Goal: Task Accomplishment & Management: Use online tool/utility

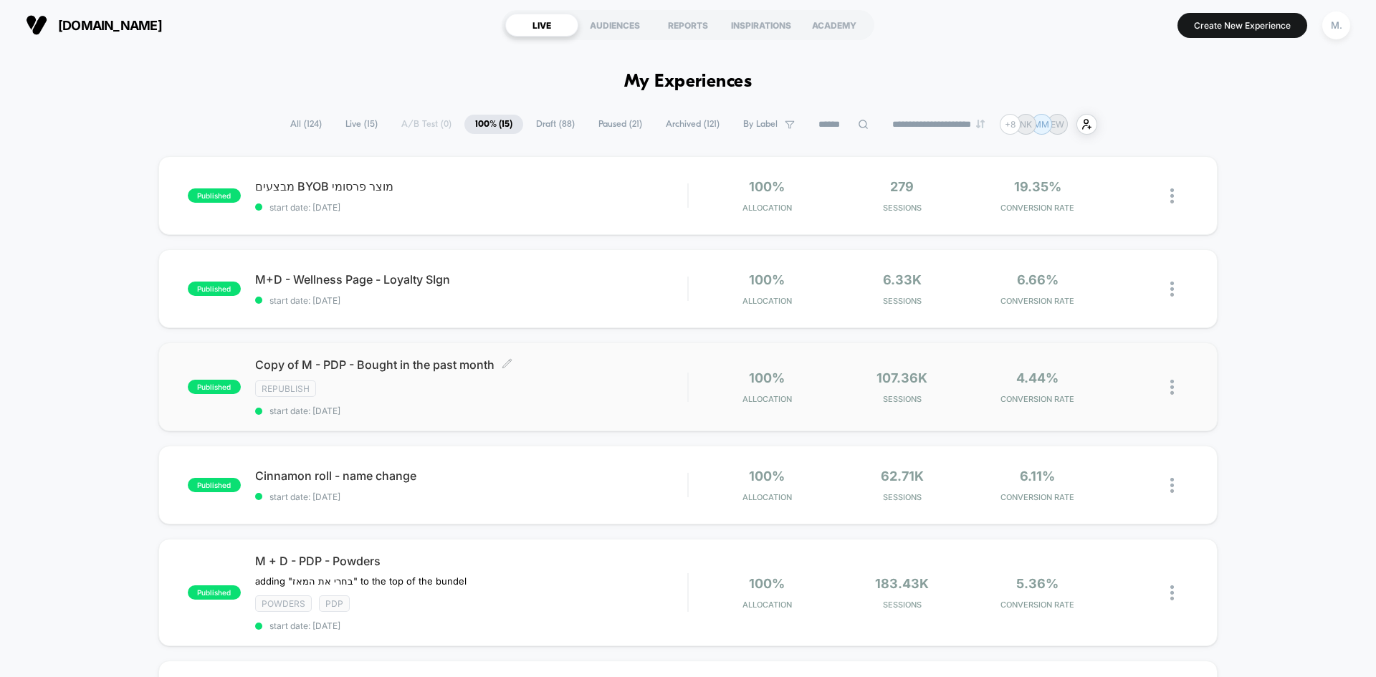
click at [538, 383] on div "Republish" at bounding box center [471, 389] width 432 height 16
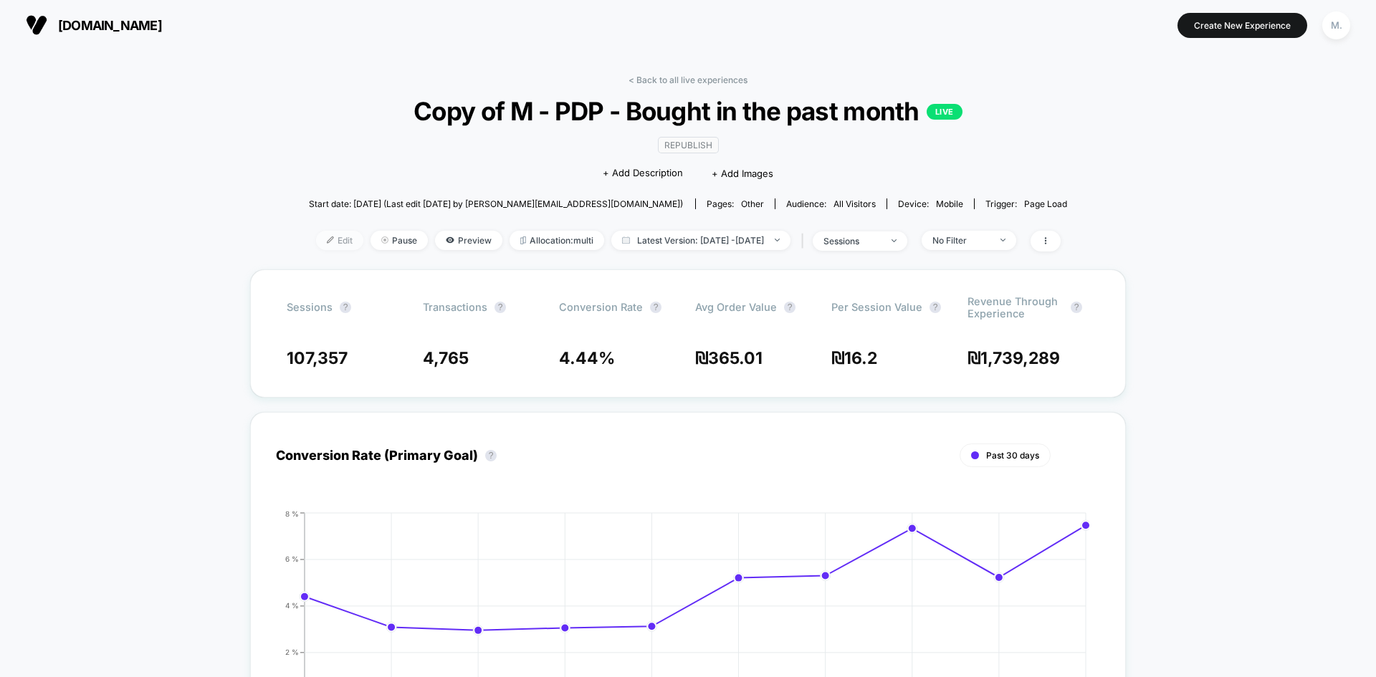
click at [316, 245] on span "Edit" at bounding box center [339, 240] width 47 height 19
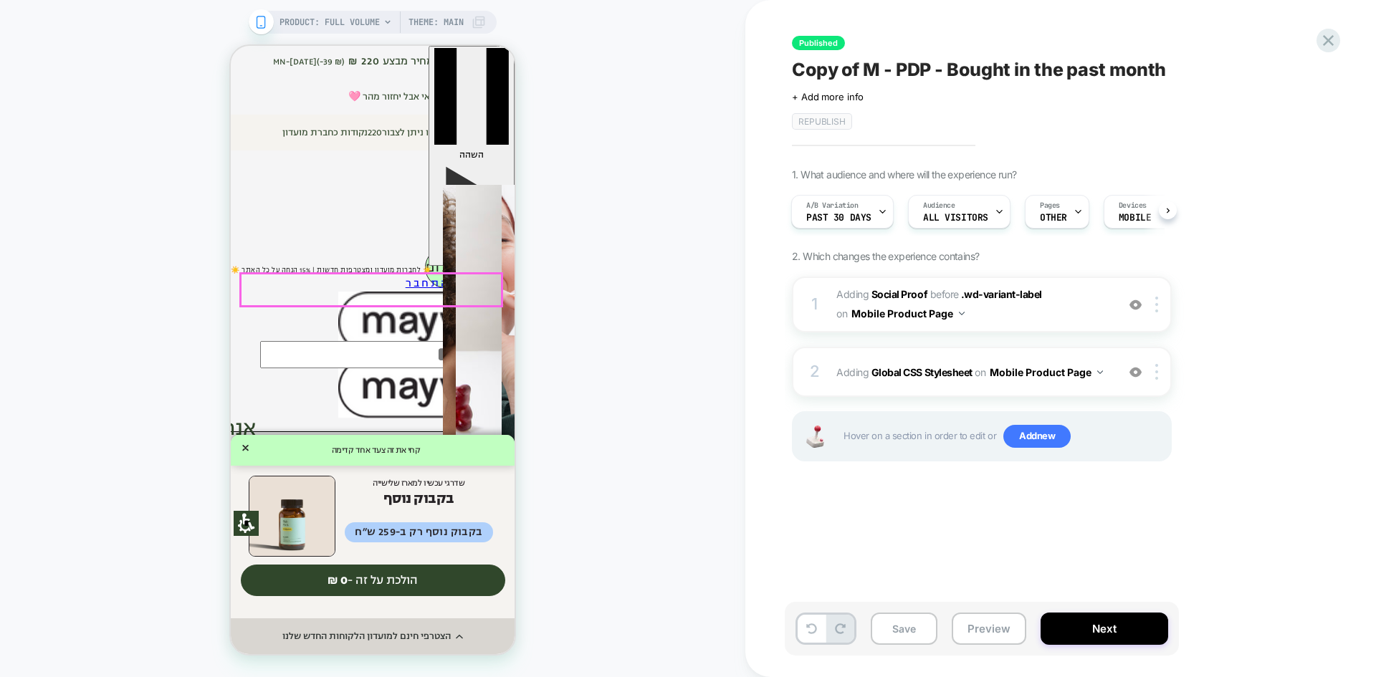
scroll to position [215, 0]
click at [870, 214] on div "A/B Variation Past 30 days" at bounding box center [839, 212] width 94 height 32
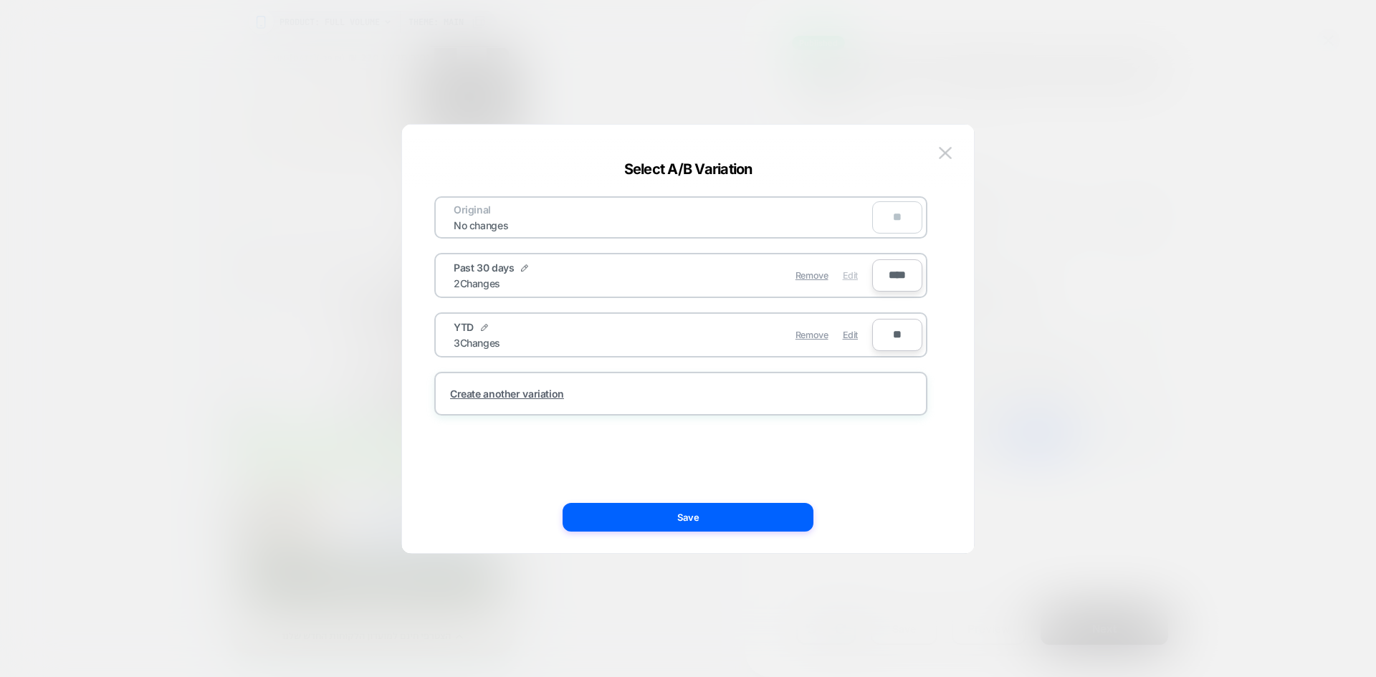
click at [854, 277] on span "Edit" at bounding box center [850, 275] width 15 height 11
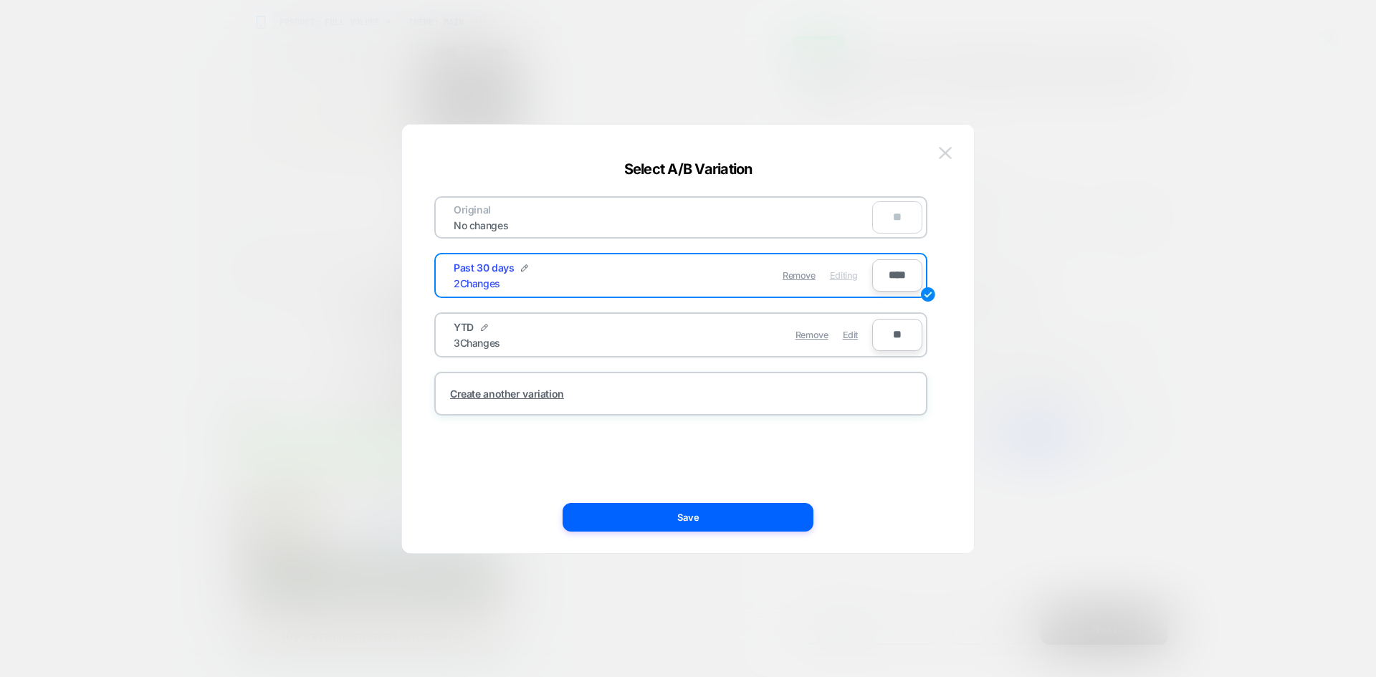
click at [946, 151] on img at bounding box center [945, 153] width 13 height 12
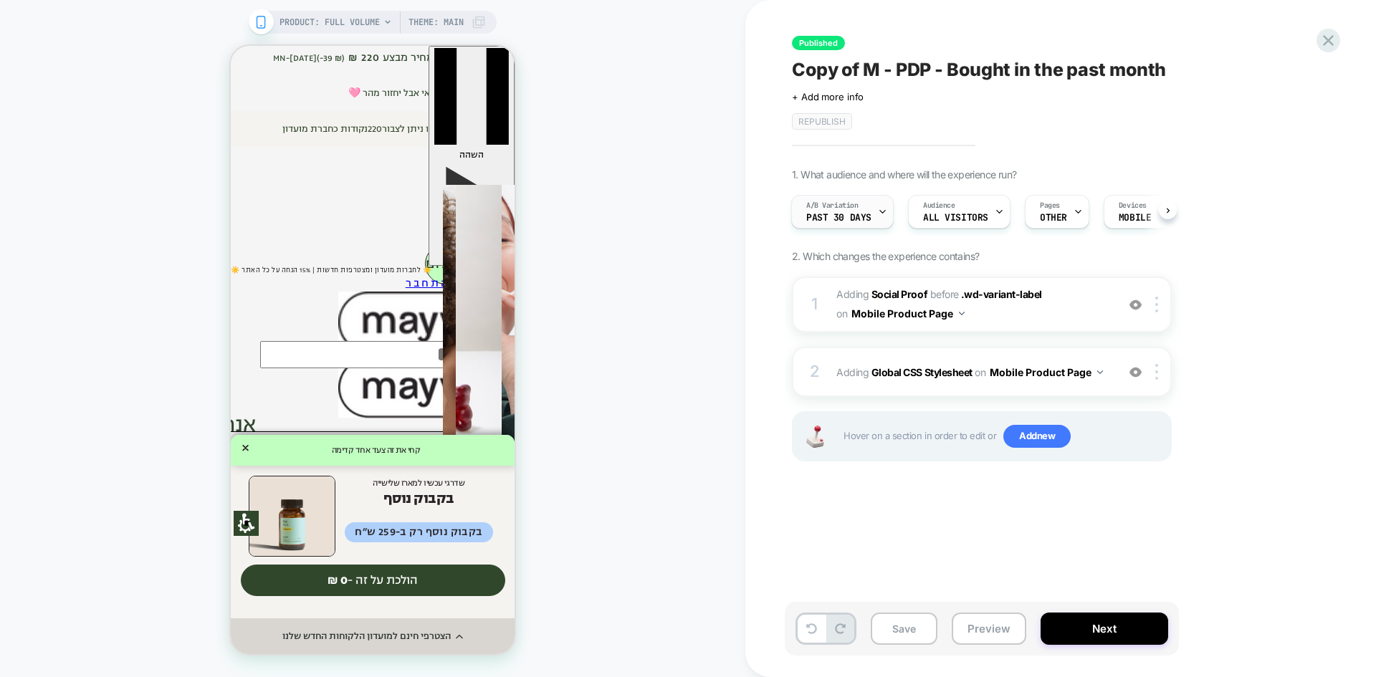
click at [875, 210] on div "A/B Variation Past 30 days" at bounding box center [839, 212] width 94 height 32
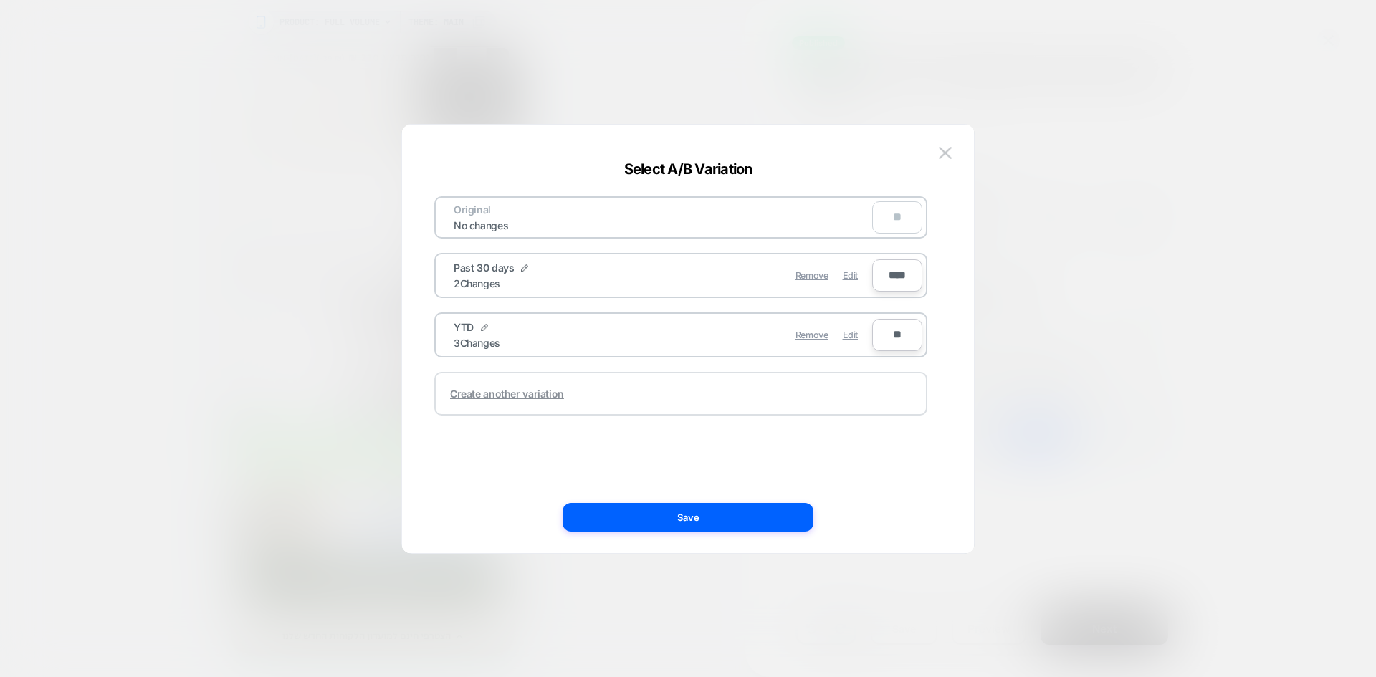
click at [523, 395] on div "Create another variation" at bounding box center [507, 394] width 114 height 12
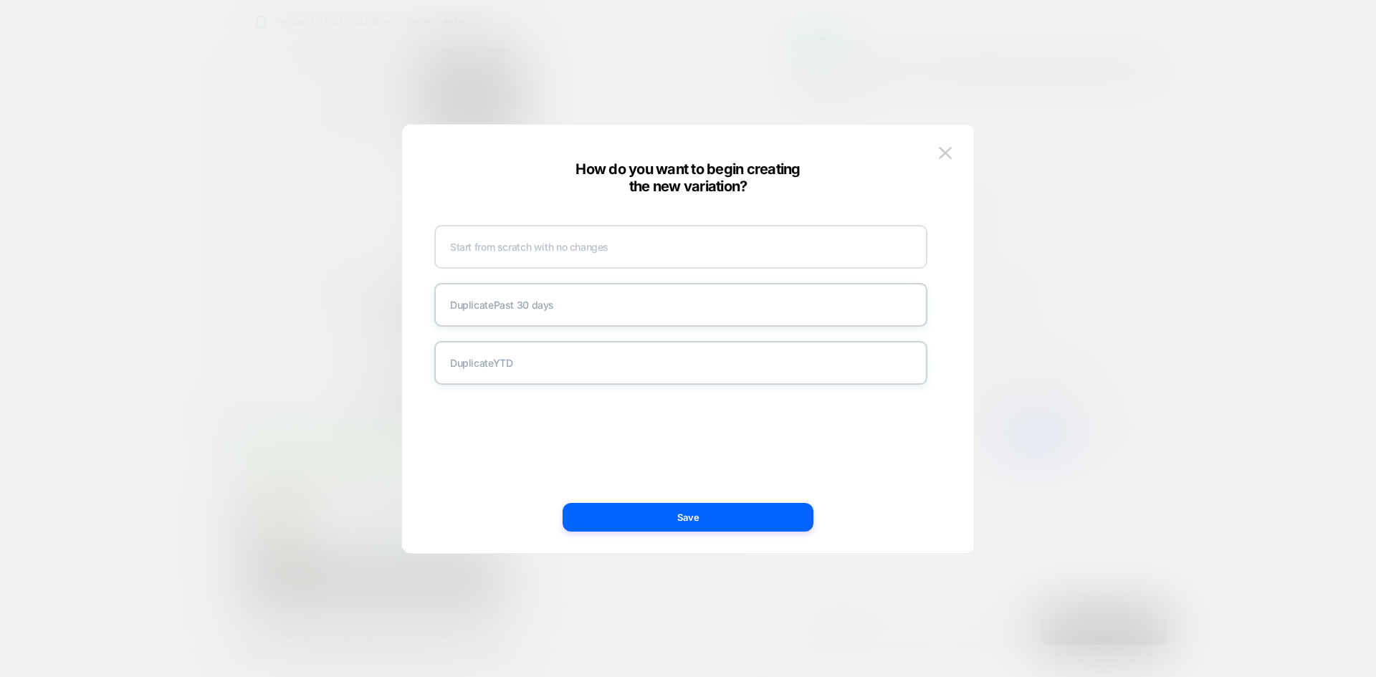
click at [610, 252] on div "Start from scratch with no changes" at bounding box center [680, 247] width 493 height 44
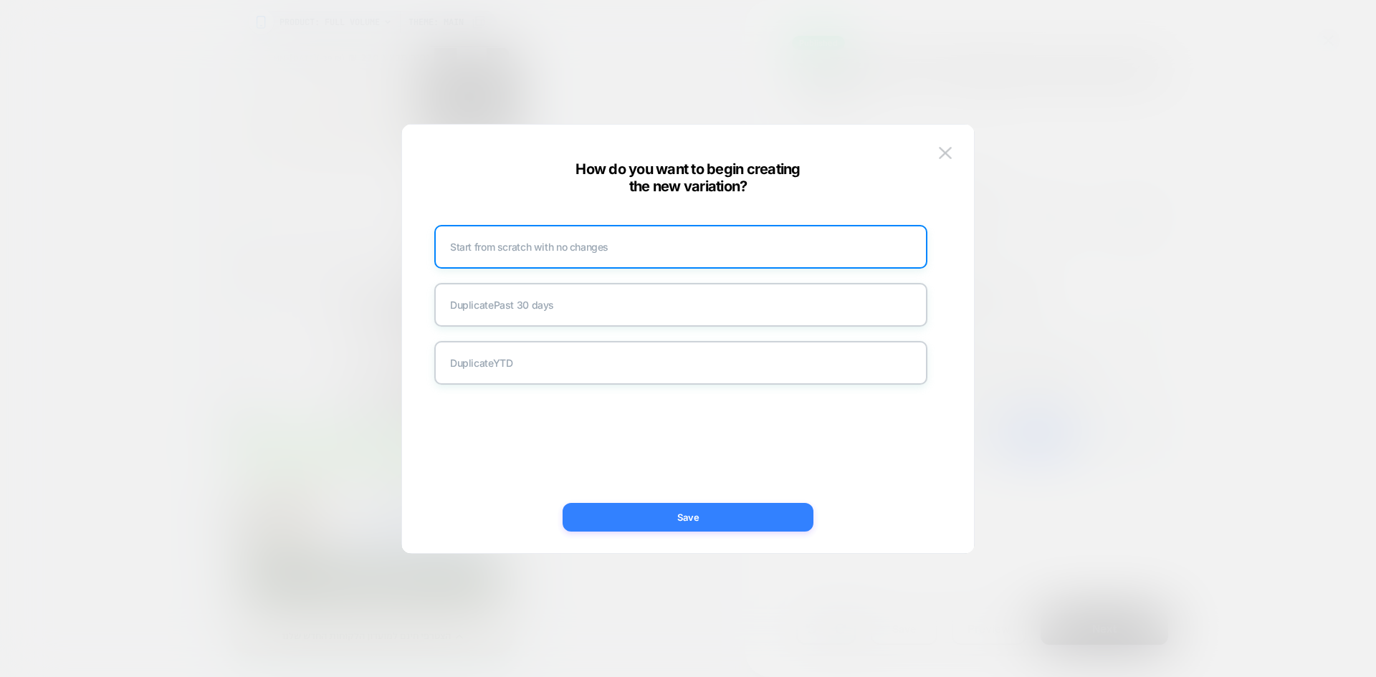
click at [692, 516] on button "Save" at bounding box center [688, 517] width 251 height 29
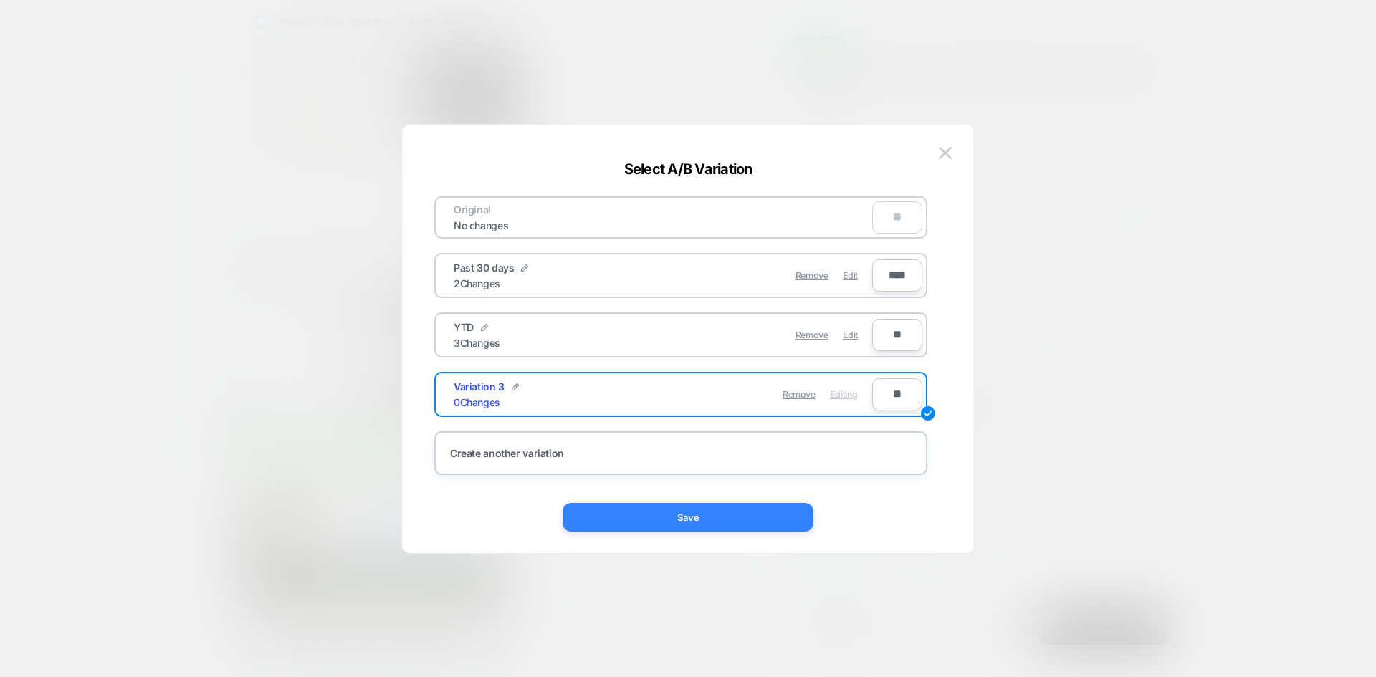
click at [704, 523] on button "Save" at bounding box center [688, 517] width 251 height 29
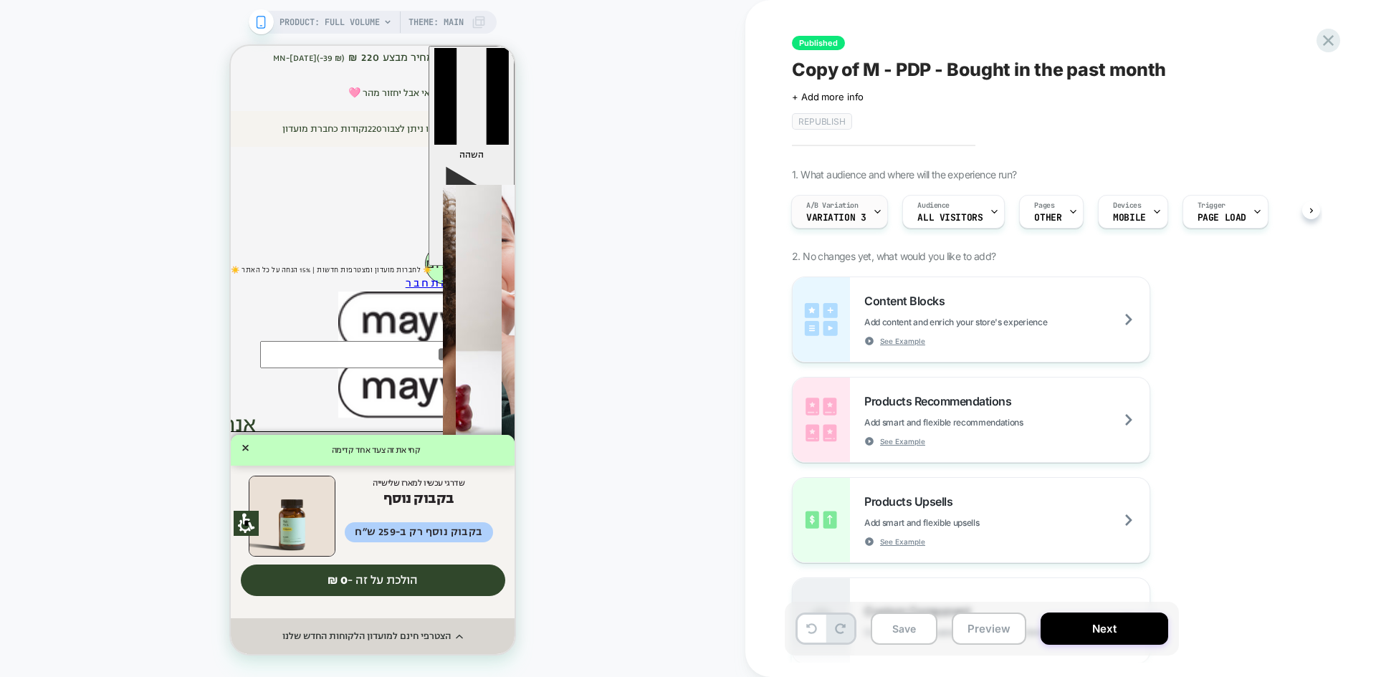
click at [855, 201] on span "A/B Variation" at bounding box center [832, 206] width 52 height 10
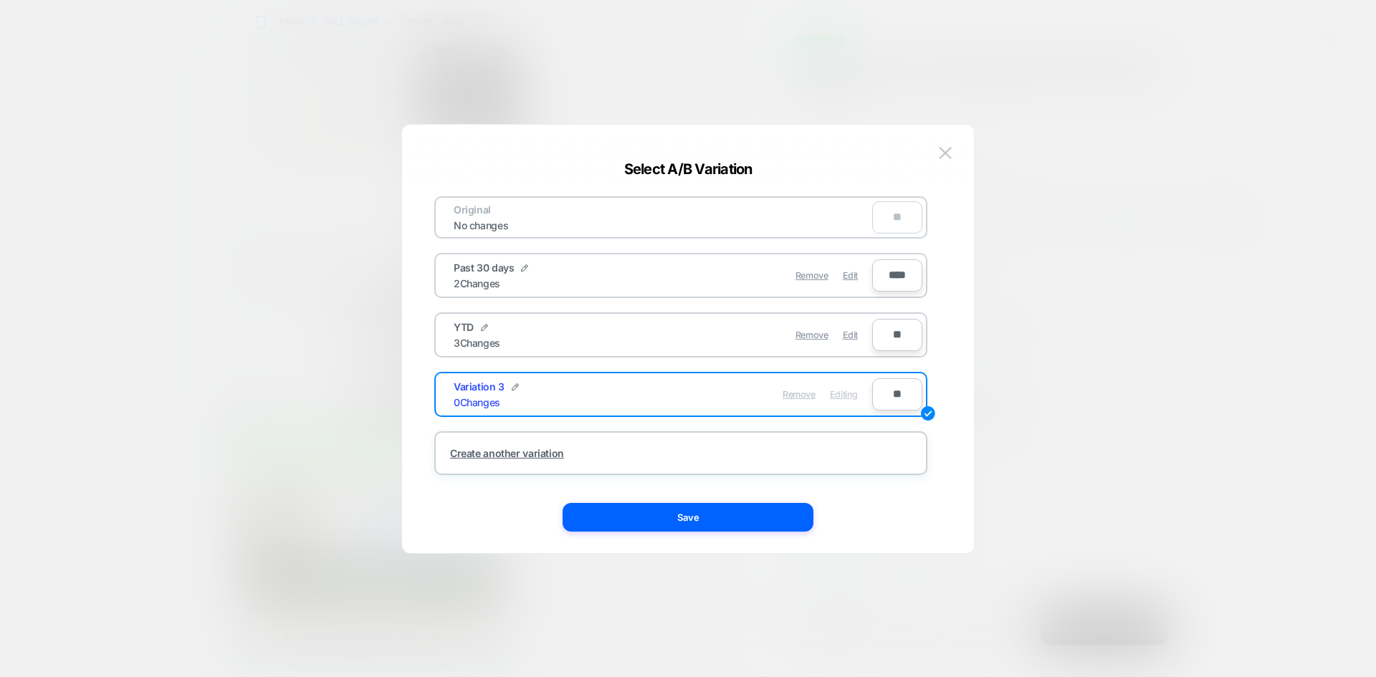
click at [804, 395] on span "Remove" at bounding box center [799, 394] width 33 height 11
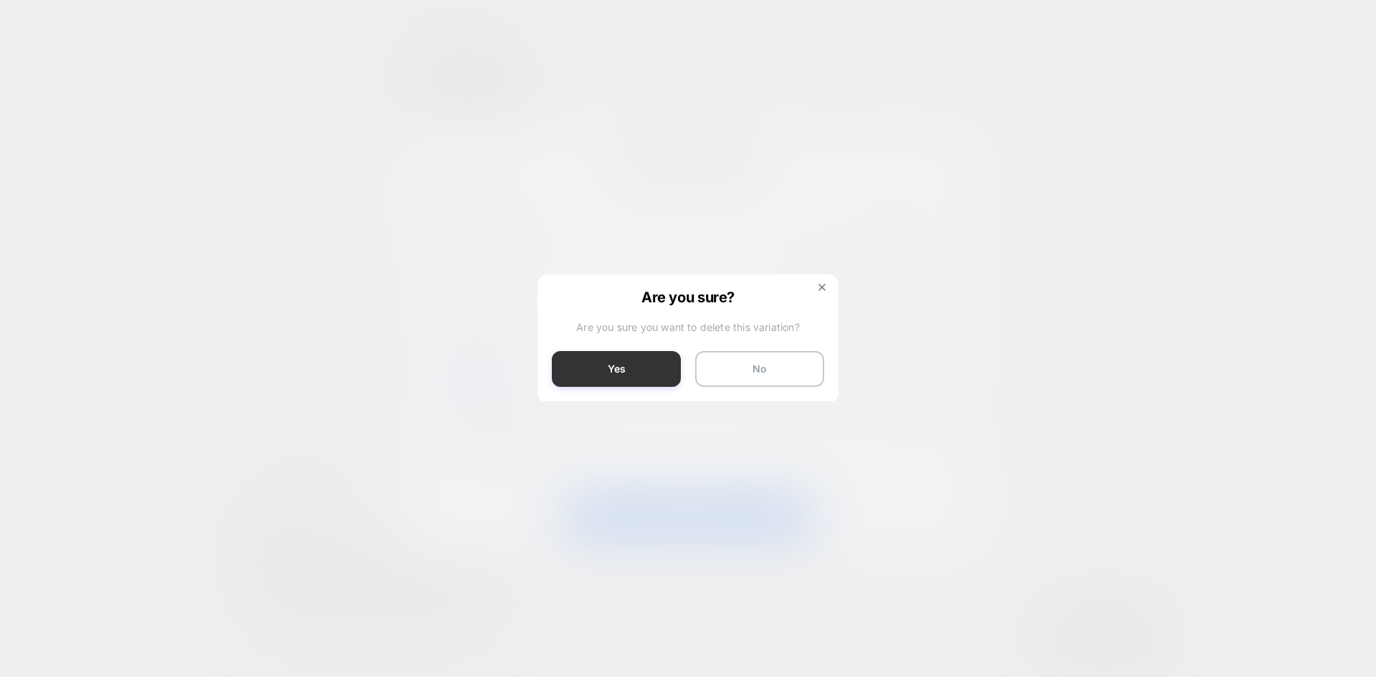
click at [641, 378] on button "Yes" at bounding box center [616, 369] width 129 height 36
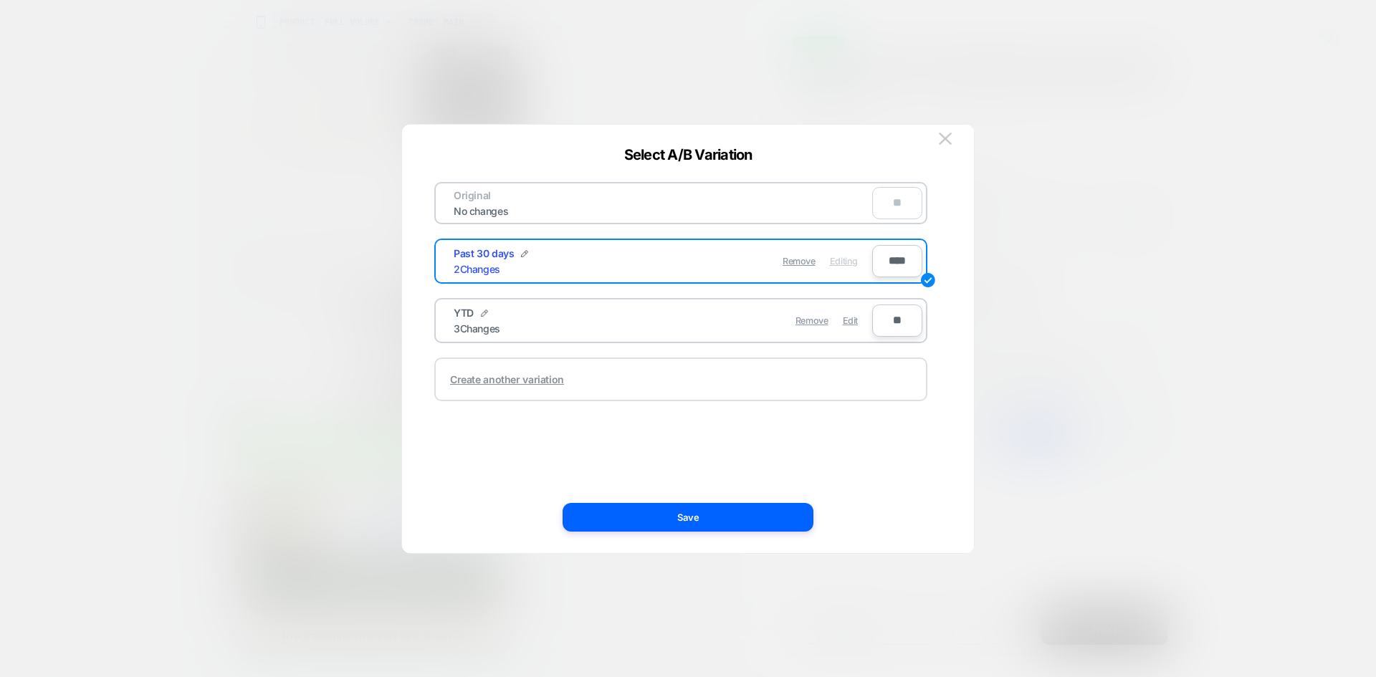
click at [539, 382] on div "Create another variation" at bounding box center [507, 379] width 114 height 12
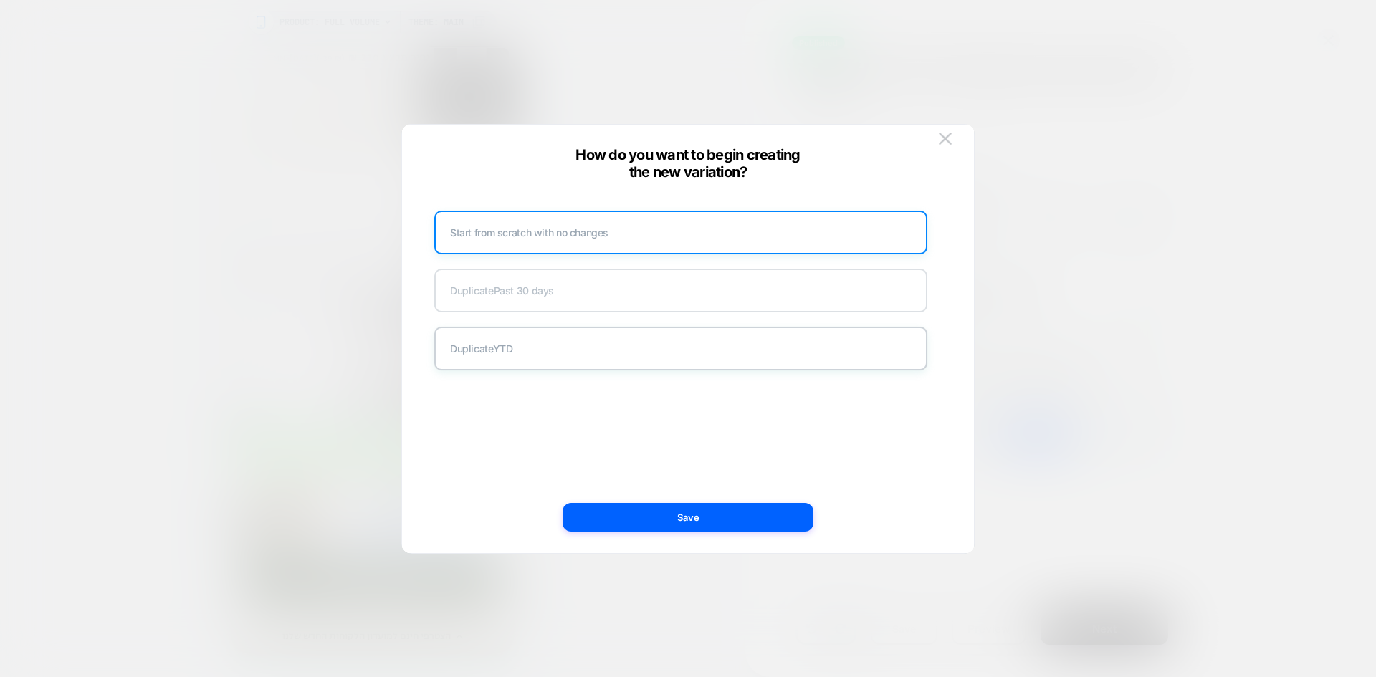
click at [586, 294] on div "Duplicate Past 30 days" at bounding box center [680, 291] width 493 height 44
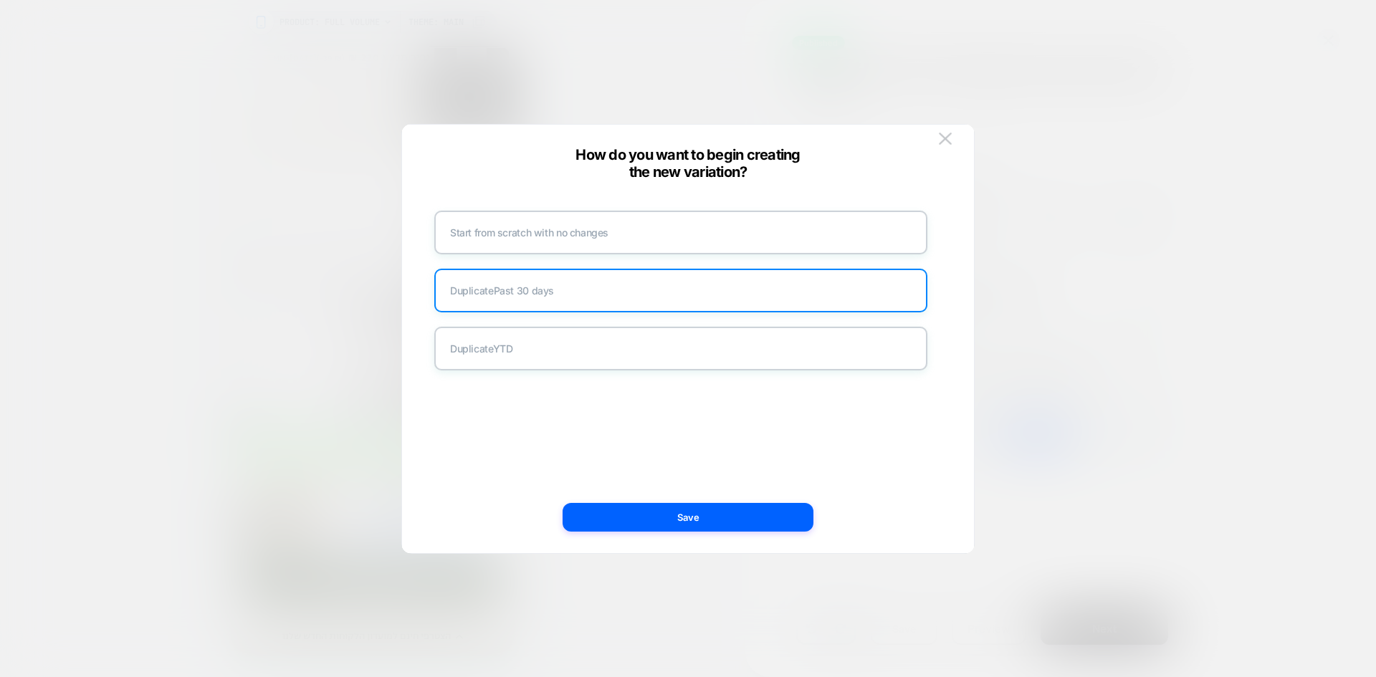
drag, startPoint x: 705, startPoint y: 520, endPoint x: 731, endPoint y: 494, distance: 36.5
click at [705, 519] on button "Save" at bounding box center [688, 517] width 251 height 29
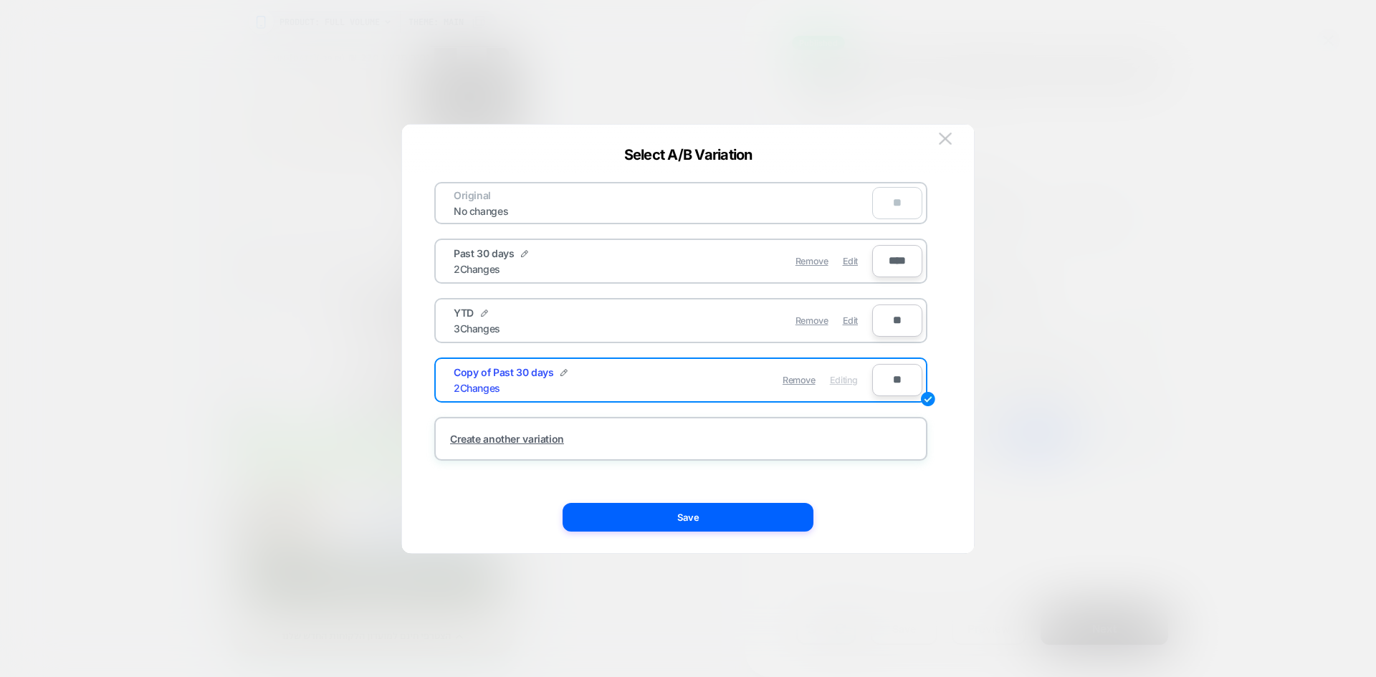
click at [715, 522] on button "Save" at bounding box center [688, 517] width 251 height 29
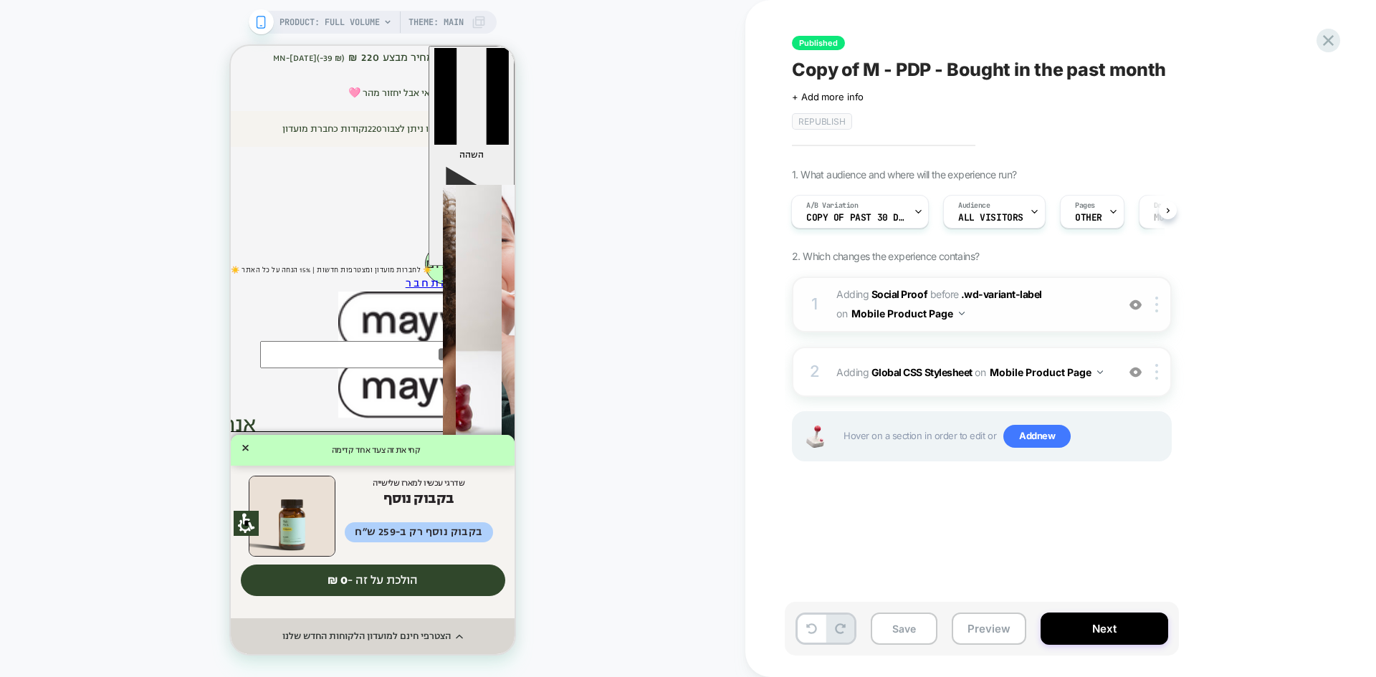
click at [994, 327] on div "1 #_loomi_addon_1707137410294_dup1754889720 Adding Social Proof BEFORE .wd-vari…" at bounding box center [982, 305] width 380 height 56
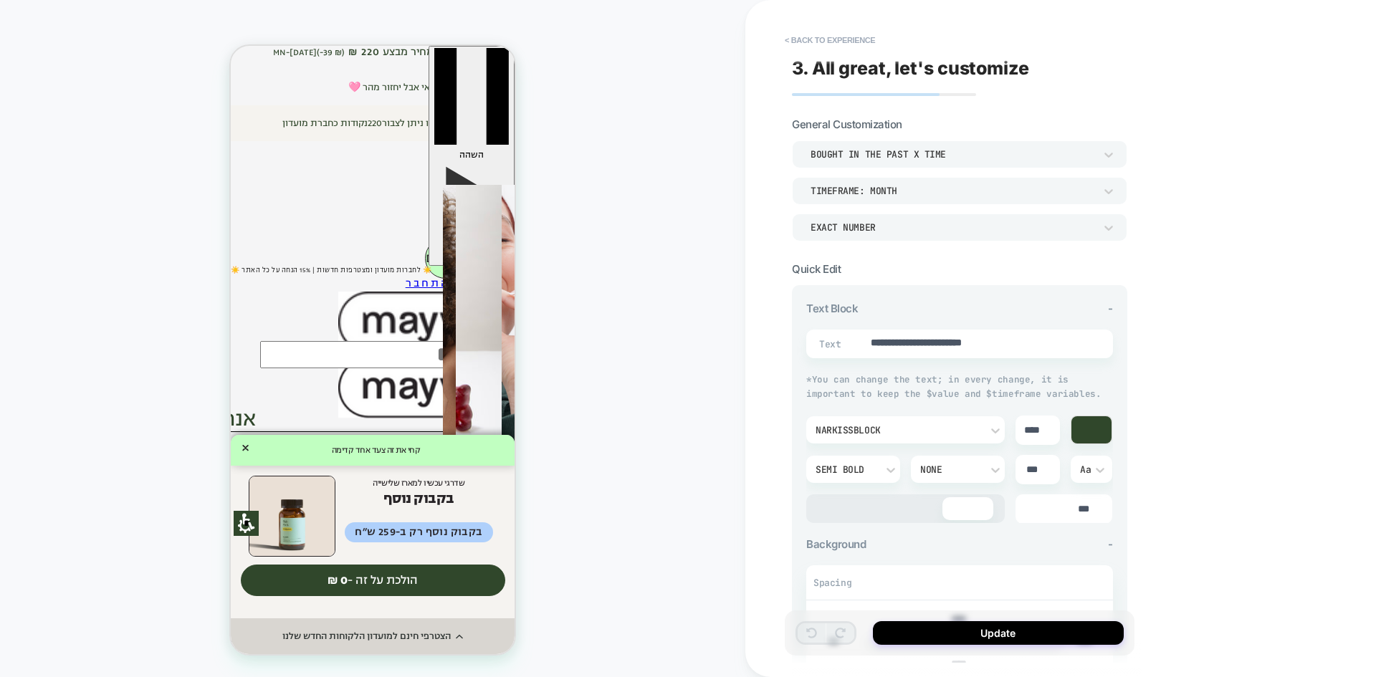
scroll to position [259, 0]
type textarea "*"
click at [961, 194] on div "TIMEFRAME: MONTH" at bounding box center [953, 191] width 284 height 12
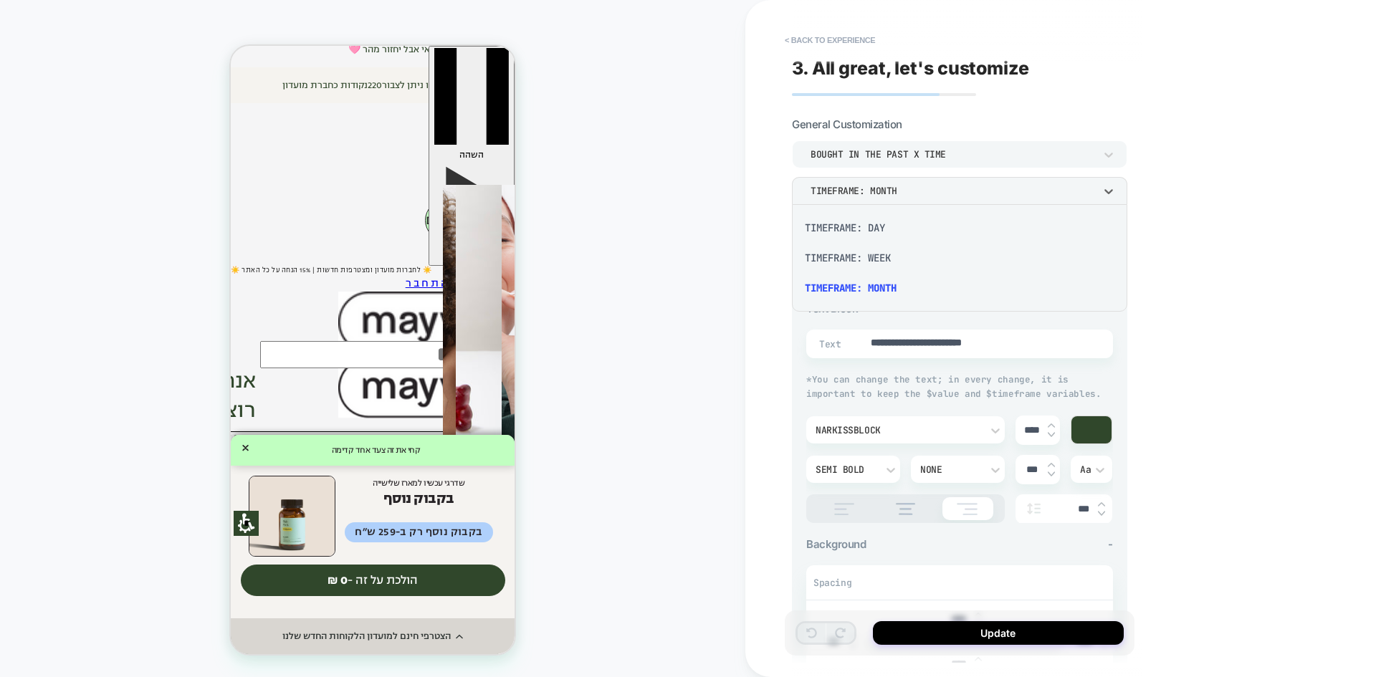
click at [961, 194] on div at bounding box center [688, 338] width 1376 height 677
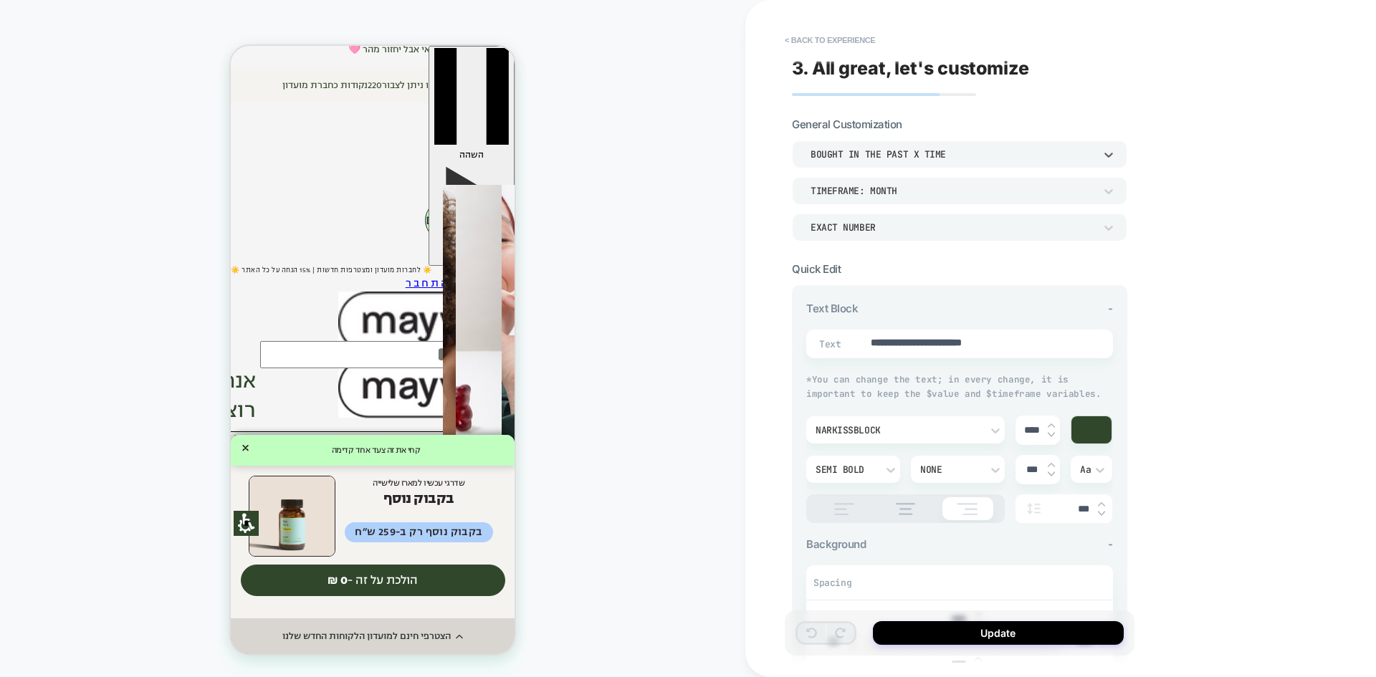
click at [958, 162] on div "bought in the past x time" at bounding box center [959, 153] width 335 height 27
click at [958, 162] on div at bounding box center [688, 338] width 1376 height 677
click at [969, 229] on div "EXACT NUMBER" at bounding box center [953, 227] width 284 height 12
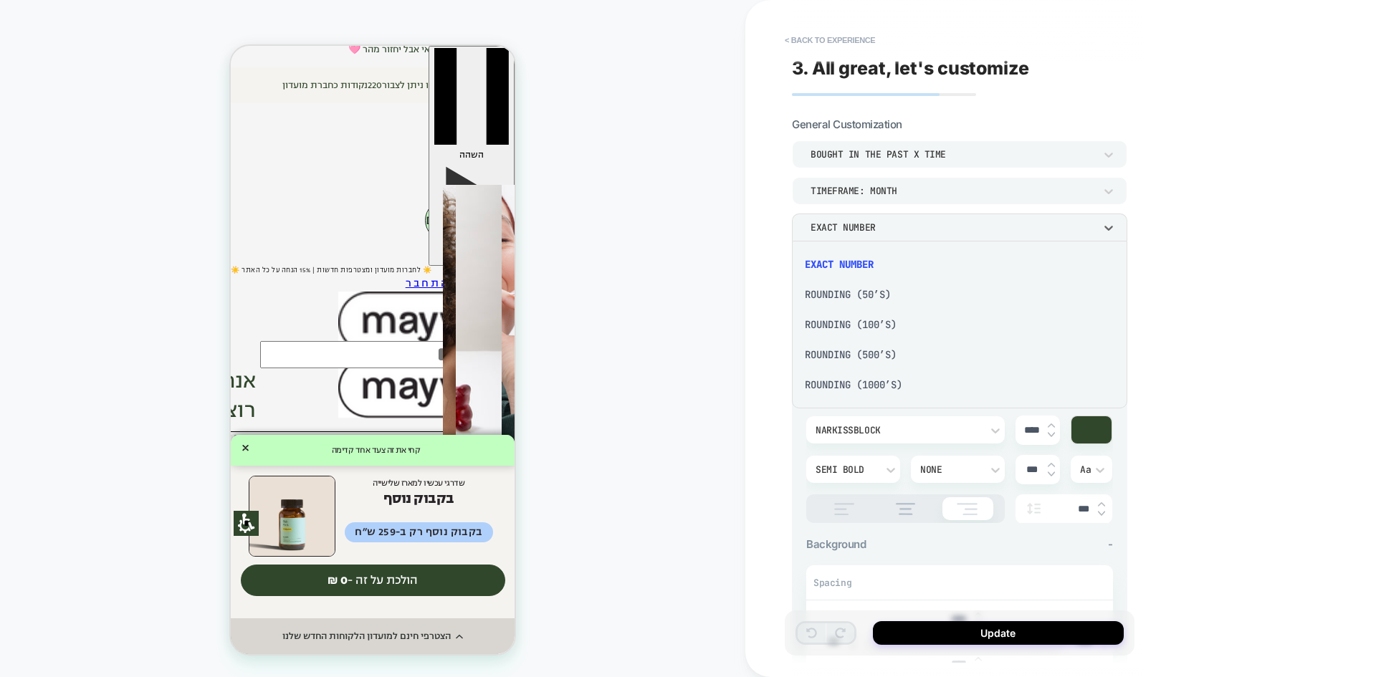
click at [969, 229] on div at bounding box center [688, 338] width 1376 height 677
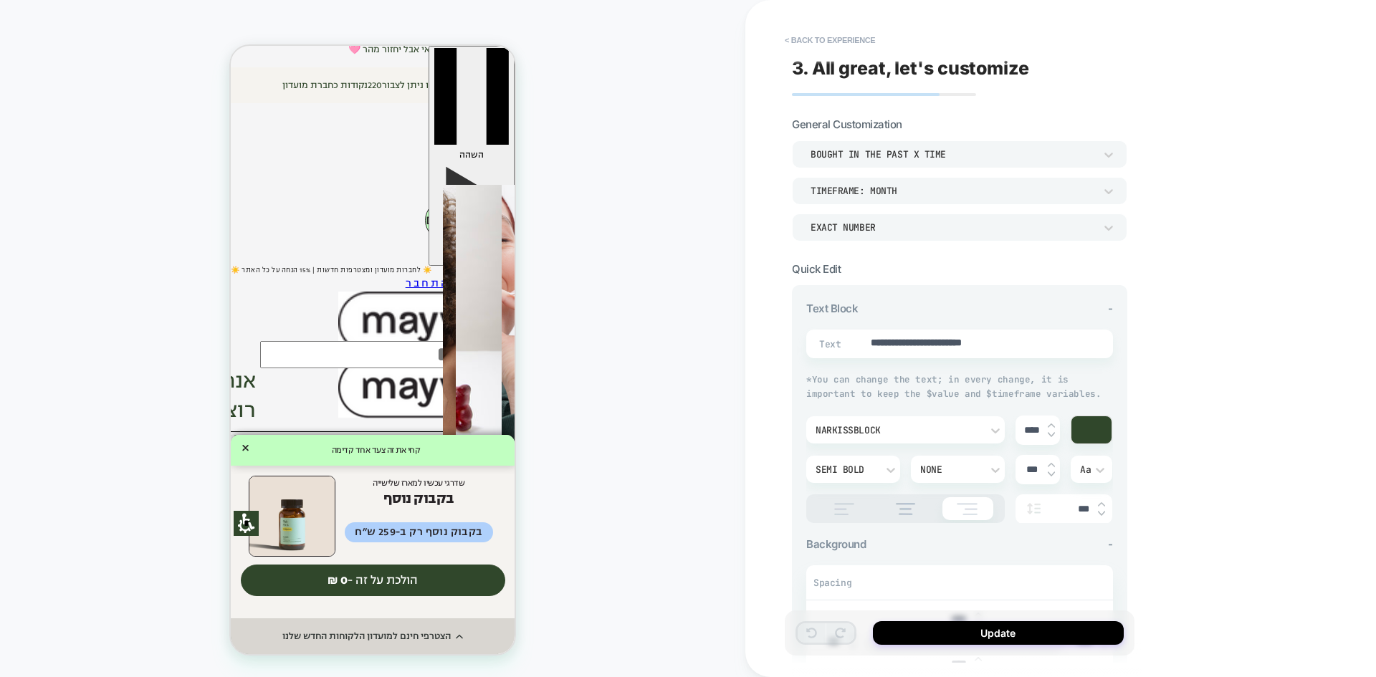
click at [964, 158] on div "bought in the past x time" at bounding box center [953, 154] width 284 height 12
click at [1002, 109] on div at bounding box center [688, 338] width 1376 height 677
click at [946, 192] on div "TIMEFRAME: MONTH" at bounding box center [953, 191] width 284 height 12
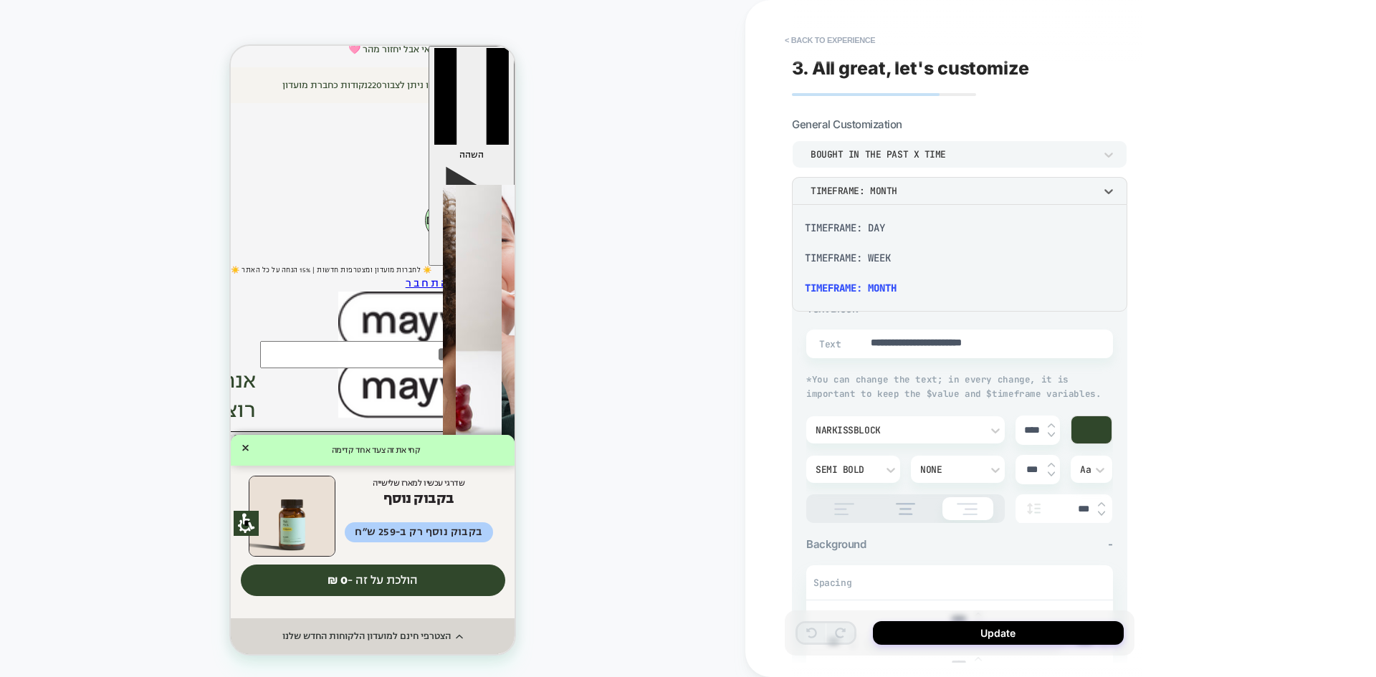
click at [1205, 254] on div at bounding box center [688, 338] width 1376 height 677
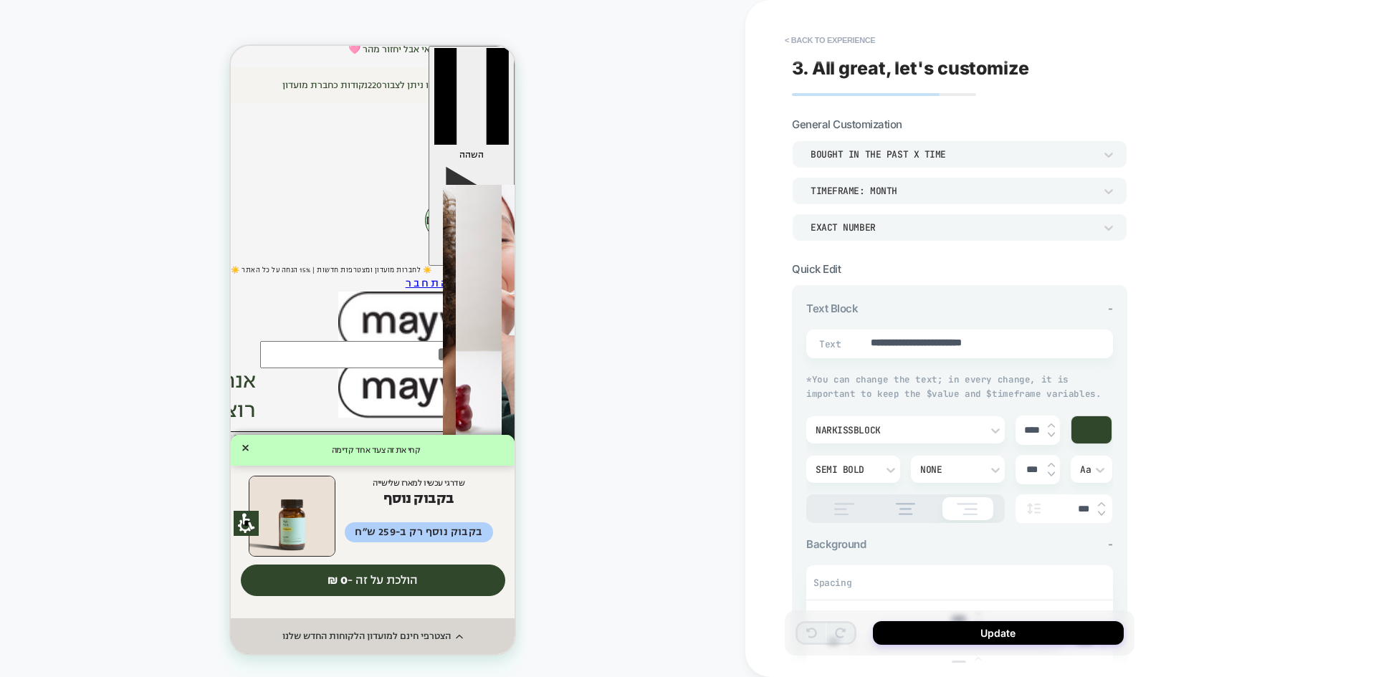
click at [985, 224] on div "EXACT NUMBER" at bounding box center [953, 227] width 284 height 12
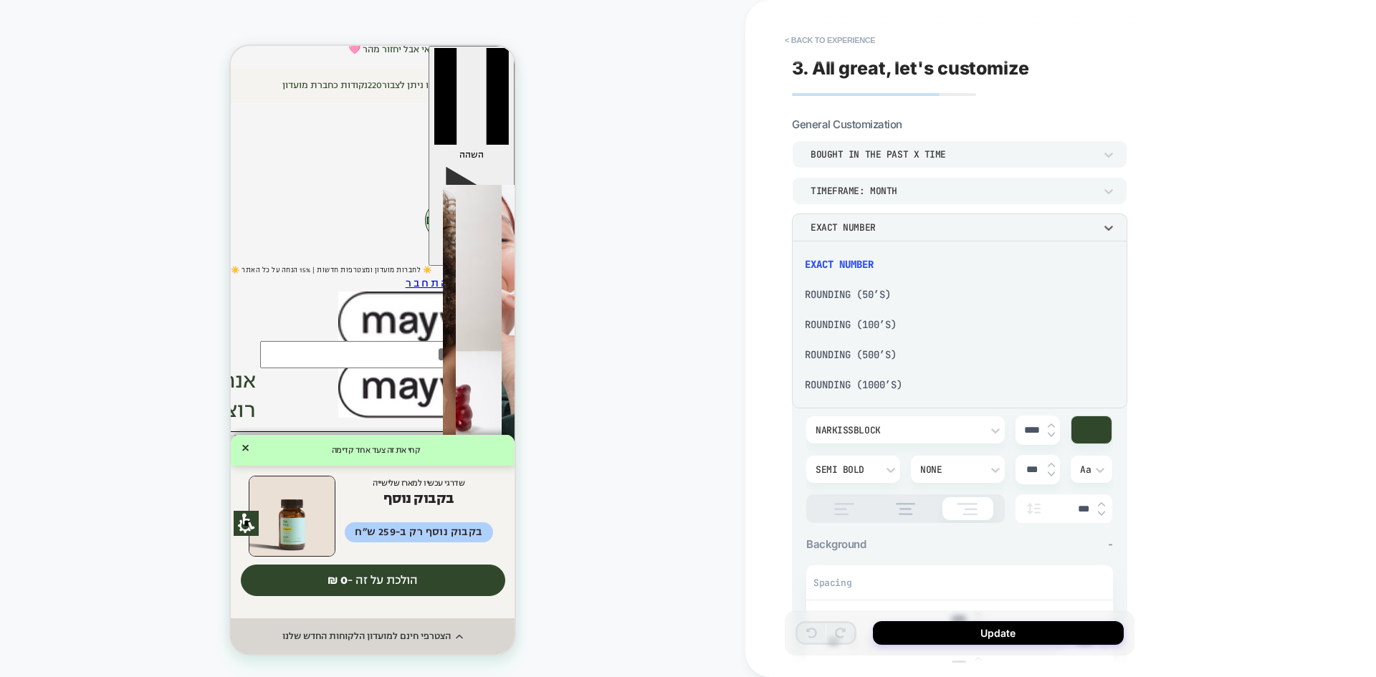
click at [1190, 327] on div at bounding box center [688, 338] width 1376 height 677
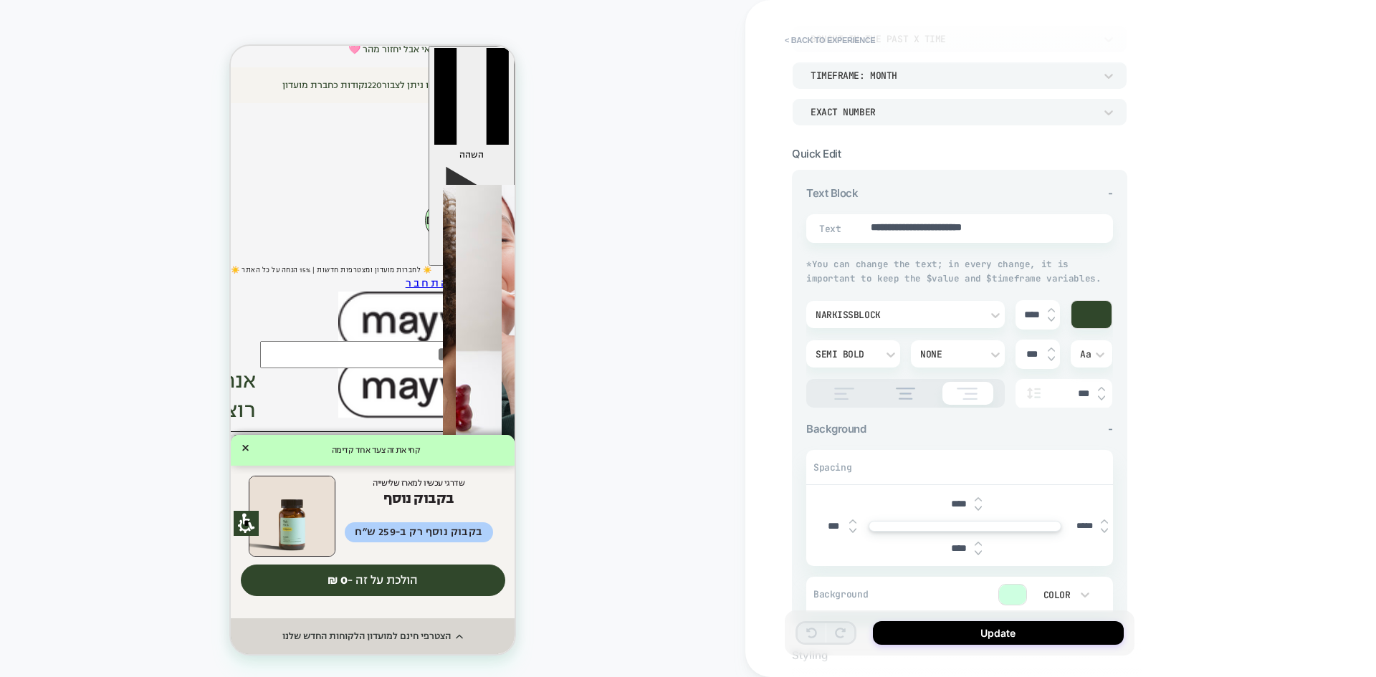
scroll to position [115, 0]
